Goal: Task Accomplishment & Management: Manage account settings

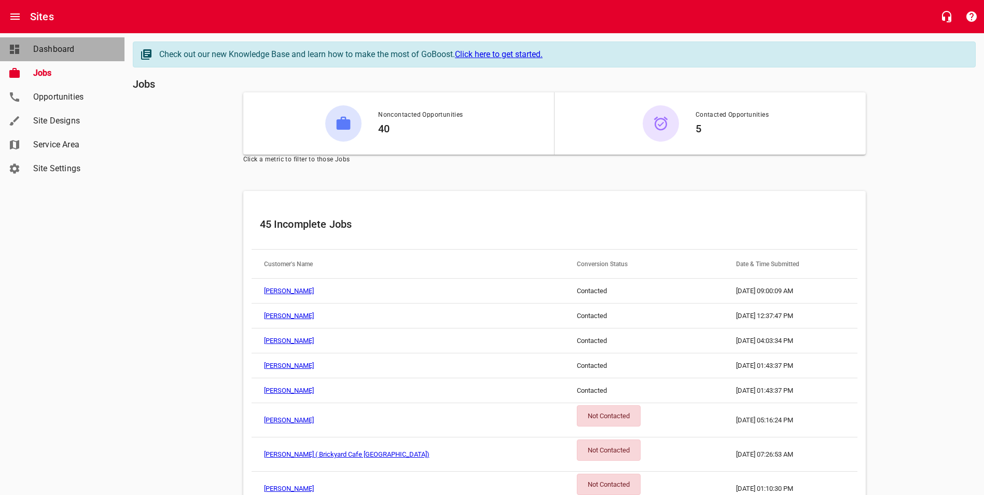
click at [46, 46] on span "Dashboard" at bounding box center [72, 49] width 79 height 12
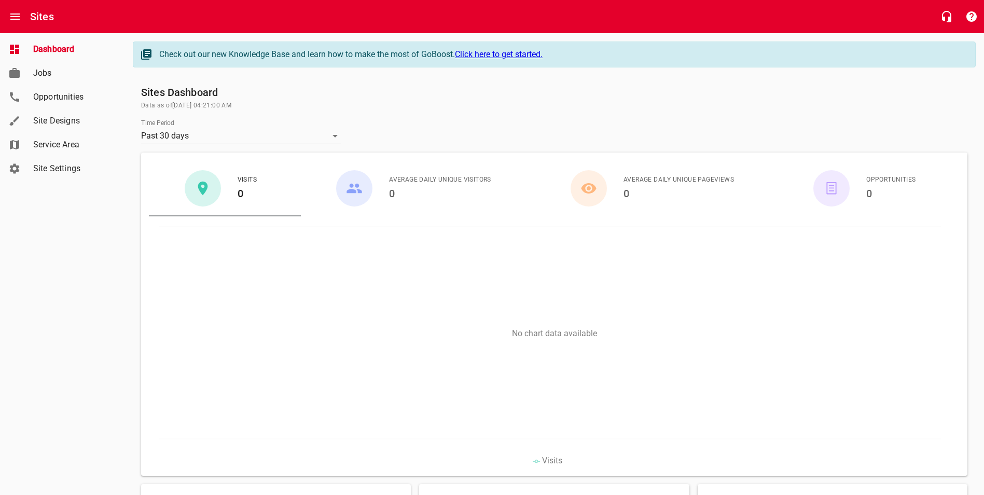
click at [42, 75] on span "Jobs" at bounding box center [72, 73] width 79 height 12
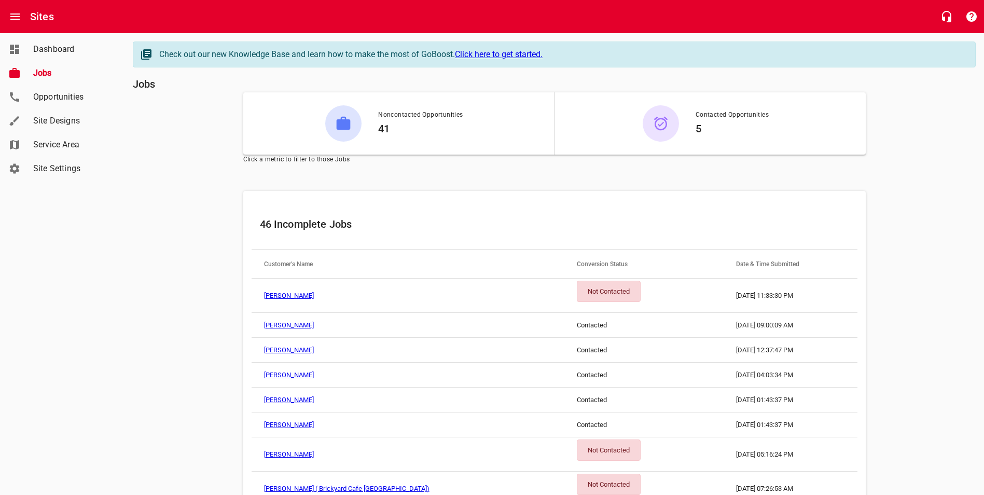
click at [283, 294] on link "[PERSON_NAME]" at bounding box center [289, 296] width 50 height 8
